Goal: Transaction & Acquisition: Purchase product/service

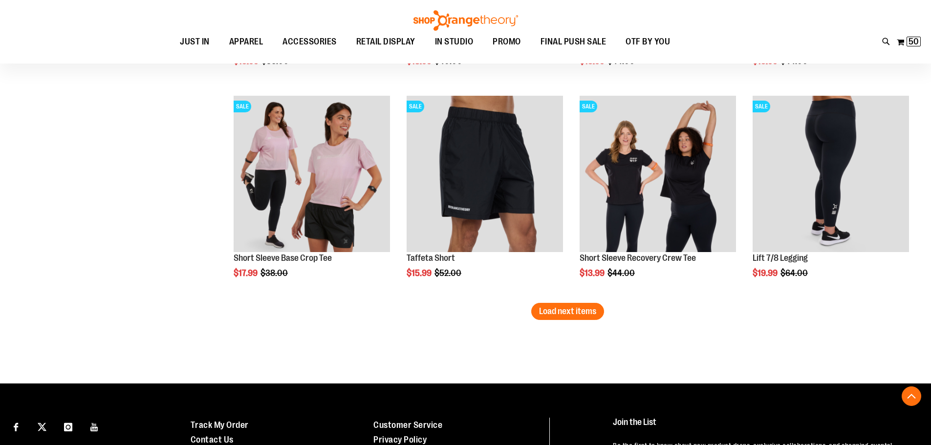
scroll to position [4344, 0]
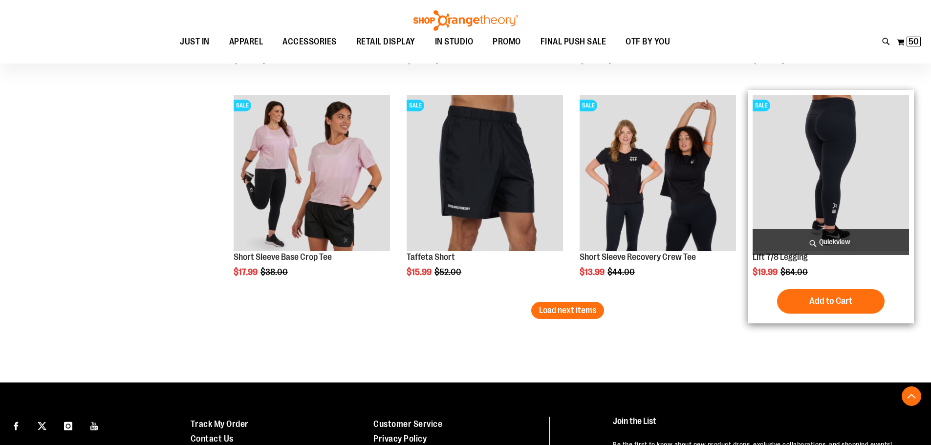
click at [832, 146] on img "product" at bounding box center [831, 173] width 156 height 156
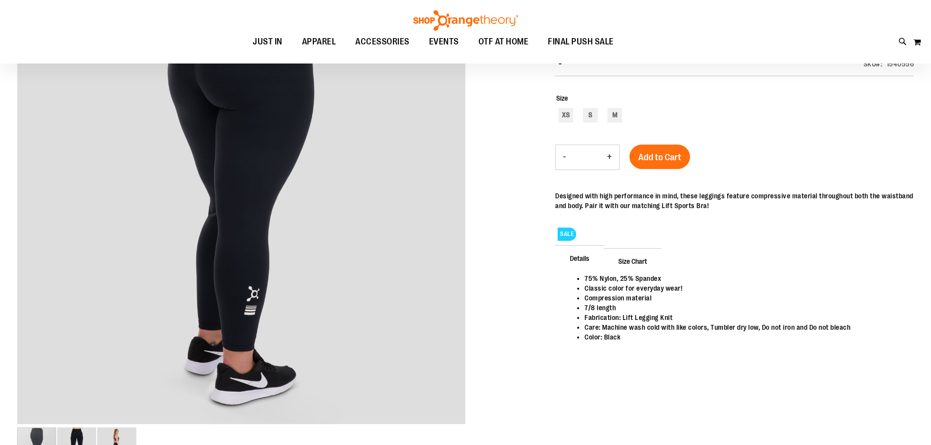
scroll to position [146, 0]
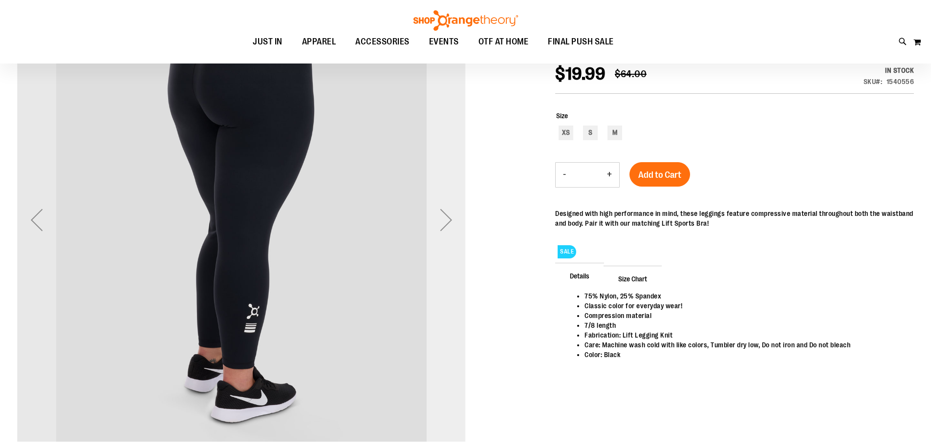
click at [438, 220] on div "Next" at bounding box center [446, 219] width 39 height 39
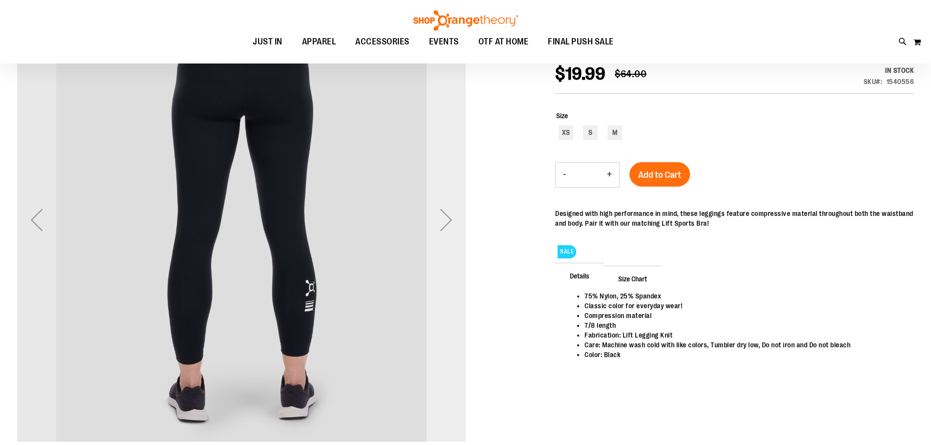
click at [439, 220] on div "Next" at bounding box center [446, 219] width 39 height 39
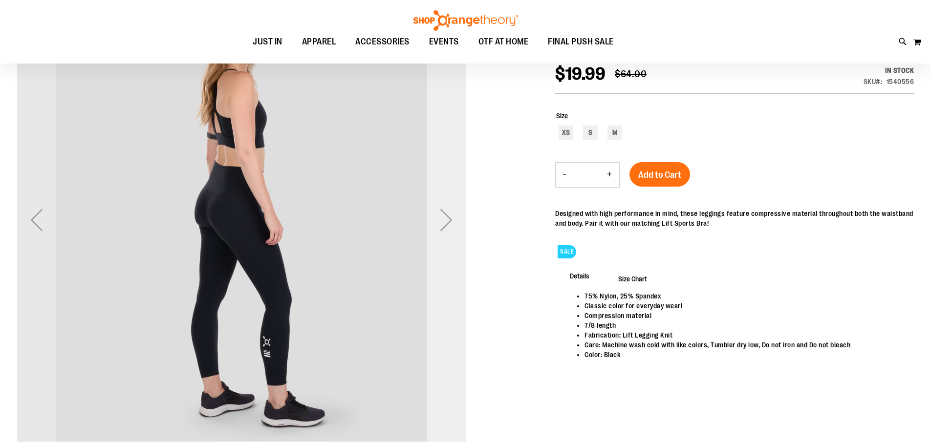
click at [441, 221] on div "Next" at bounding box center [446, 219] width 39 height 39
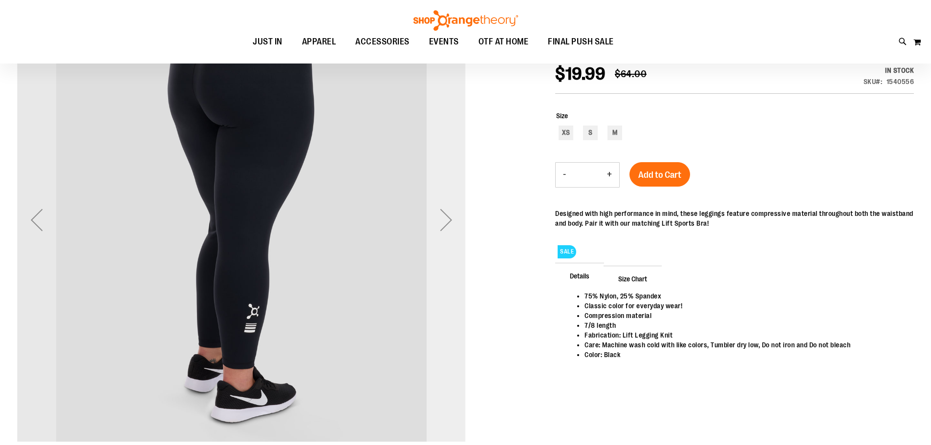
click at [442, 221] on div "Next" at bounding box center [446, 219] width 39 height 39
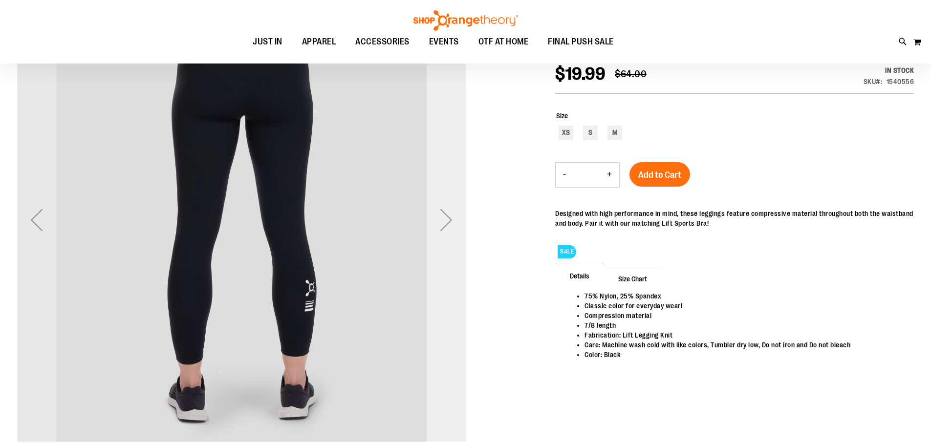
click at [442, 221] on div "Next" at bounding box center [446, 219] width 39 height 39
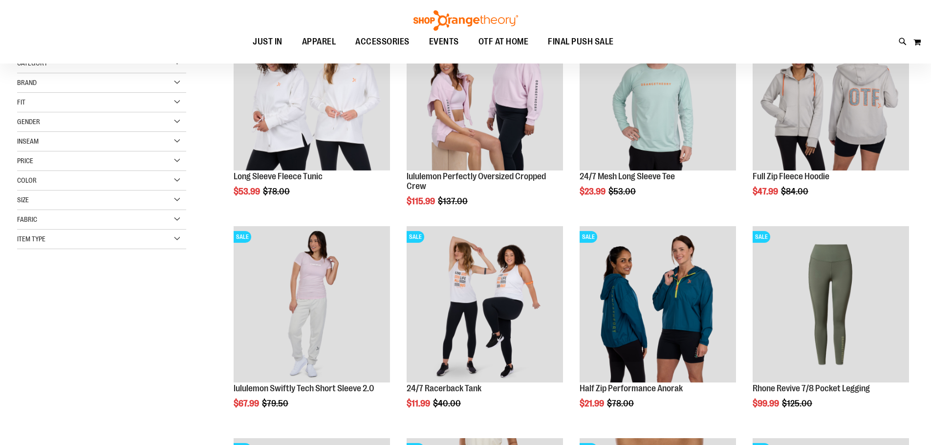
scroll to position [237, 0]
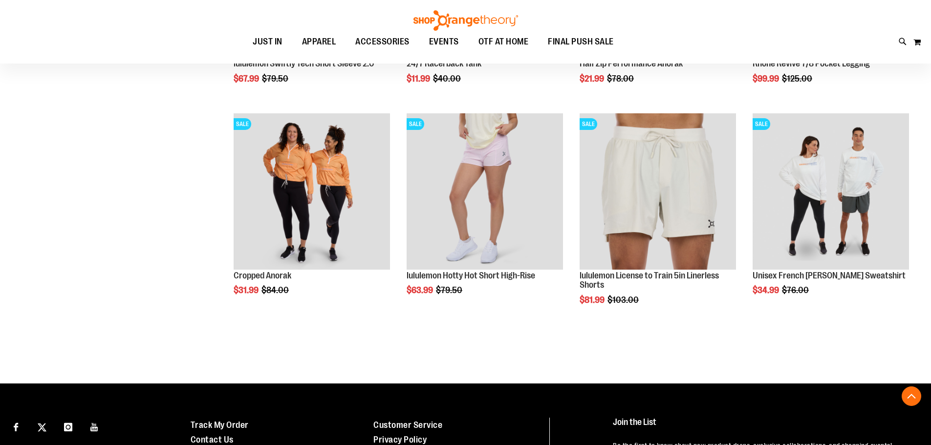
scroll to position [530, 0]
